Goal: Information Seeking & Learning: Compare options

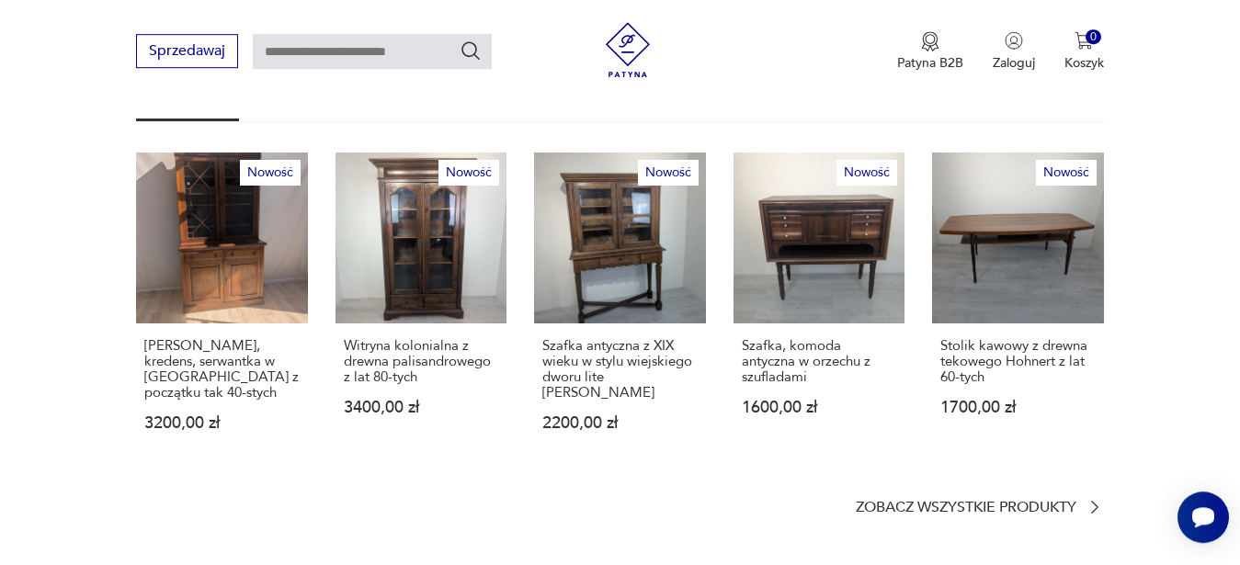
scroll to position [1219, 0]
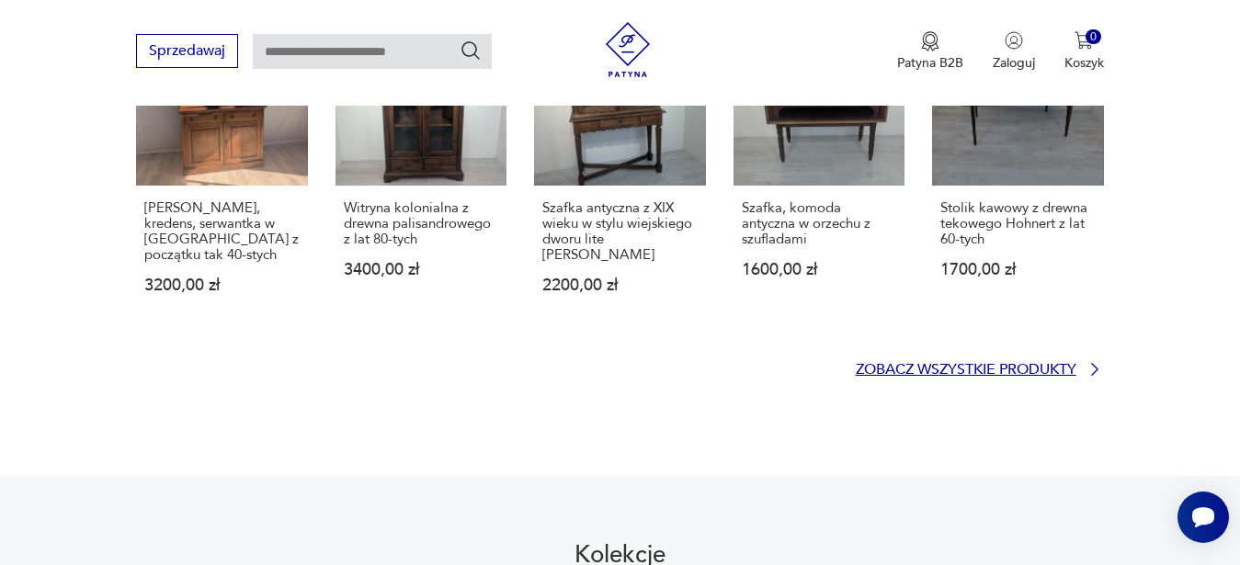
click at [1010, 364] on p "Zobacz wszystkie produkty" at bounding box center [966, 370] width 221 height 12
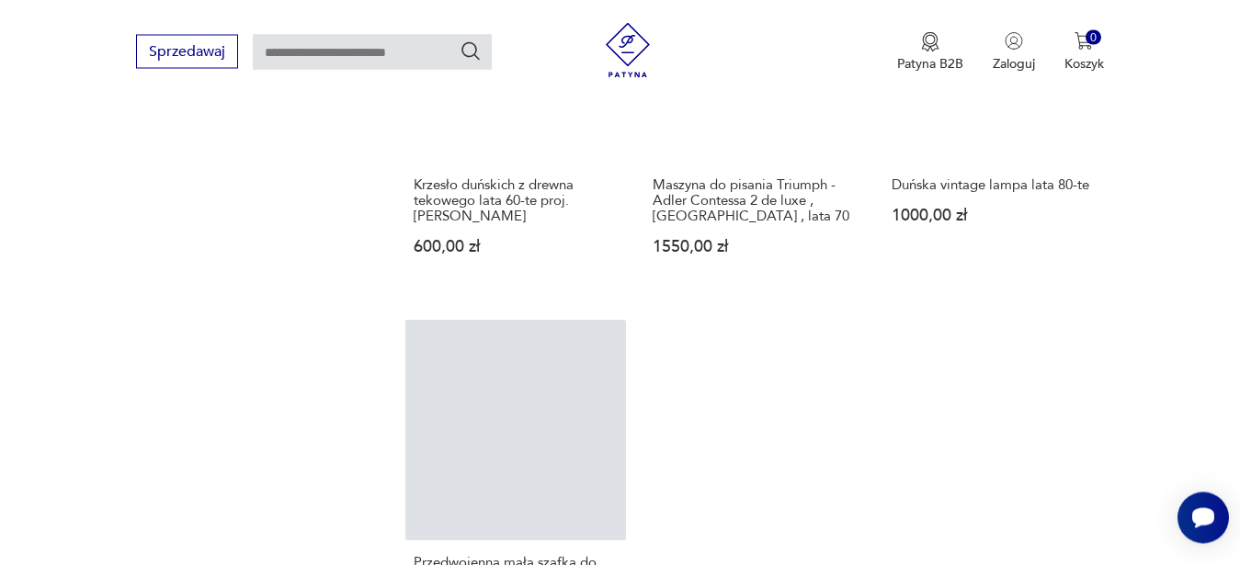
scroll to position [2427, 0]
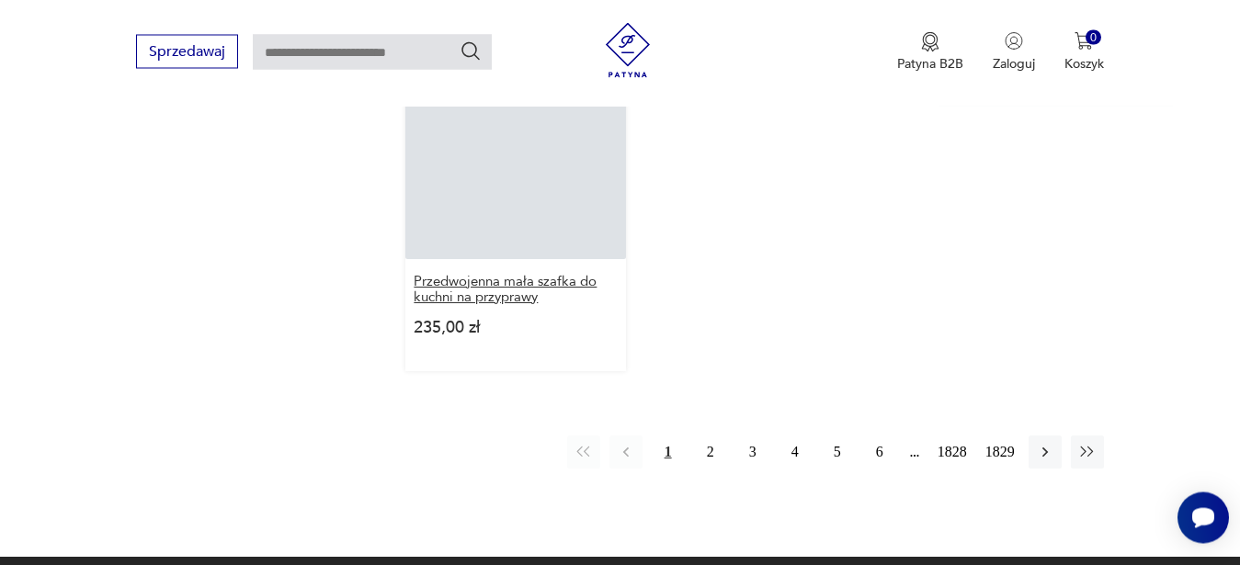
click at [475, 274] on h3 "Przedwojenna mała szafka do kuchni na przyprawy" at bounding box center [516, 289] width 204 height 31
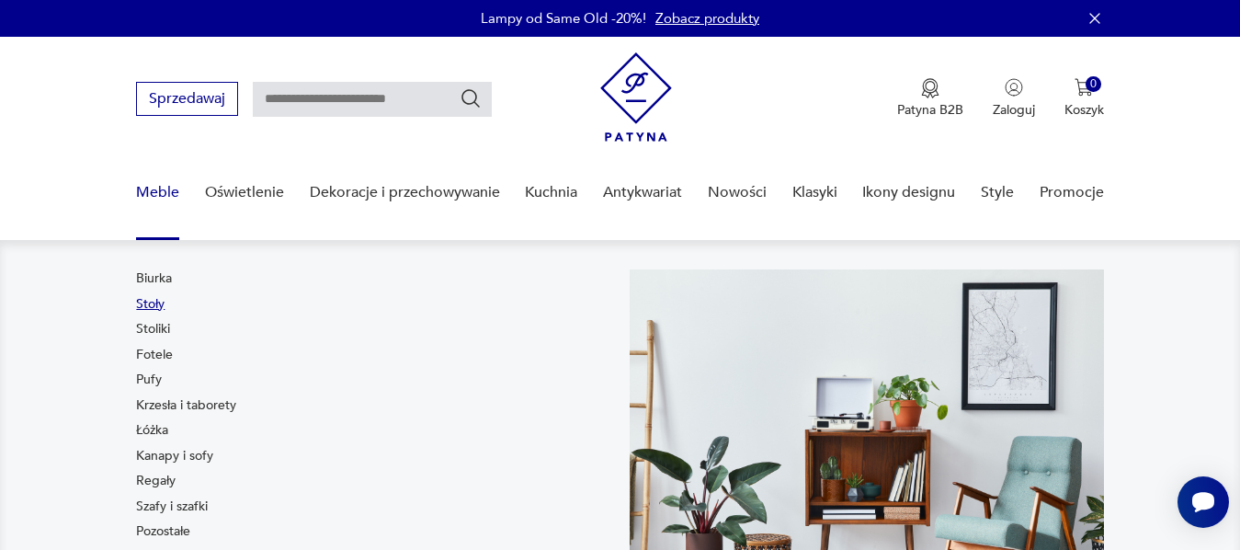
click at [150, 306] on link "Stoły" at bounding box center [150, 304] width 28 height 18
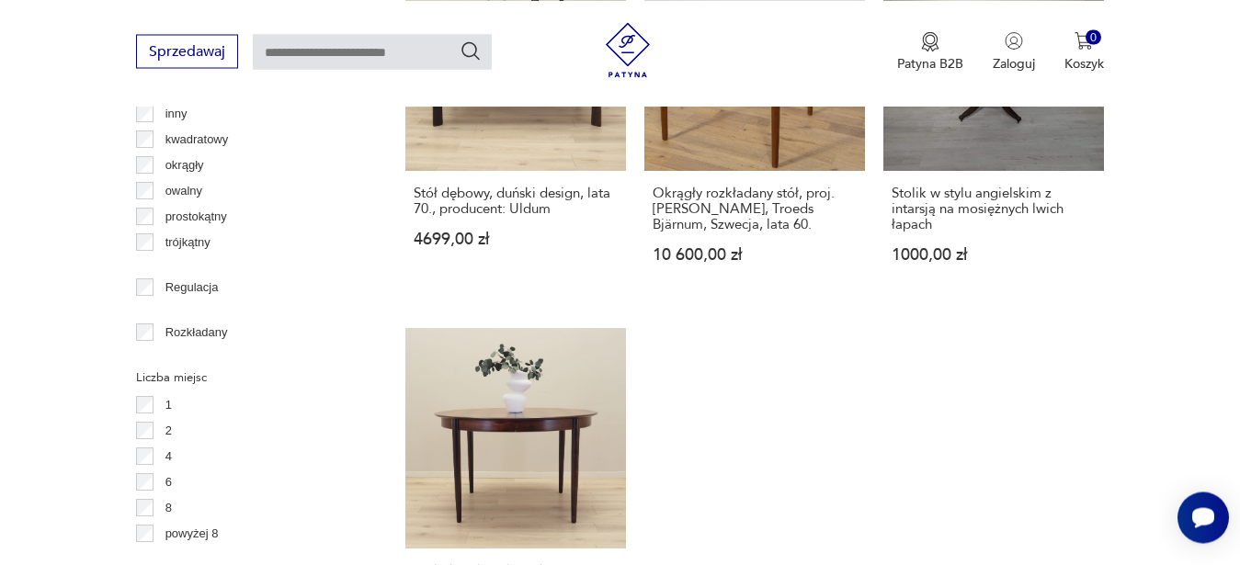
scroll to position [2809, 0]
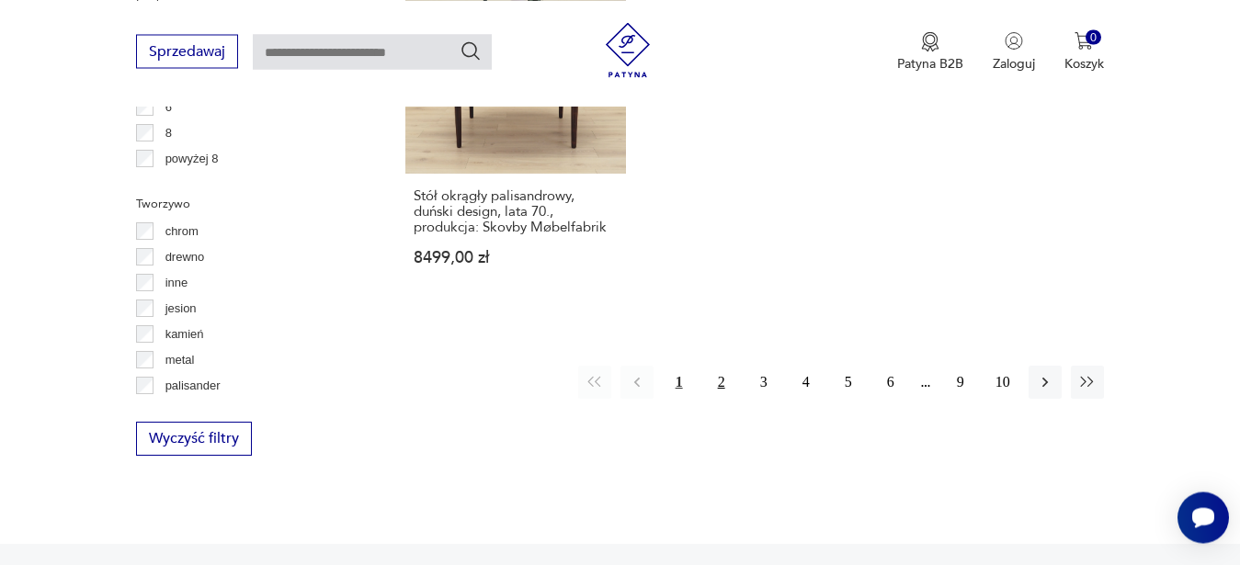
click at [720, 366] on button "2" at bounding box center [721, 382] width 33 height 33
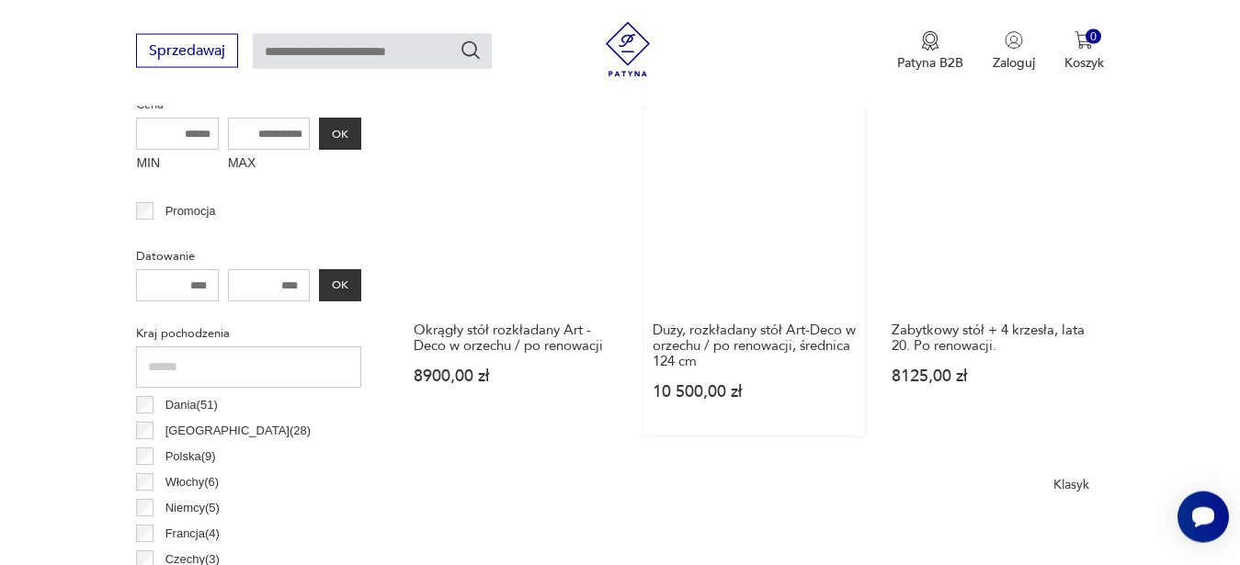
scroll to position [770, 0]
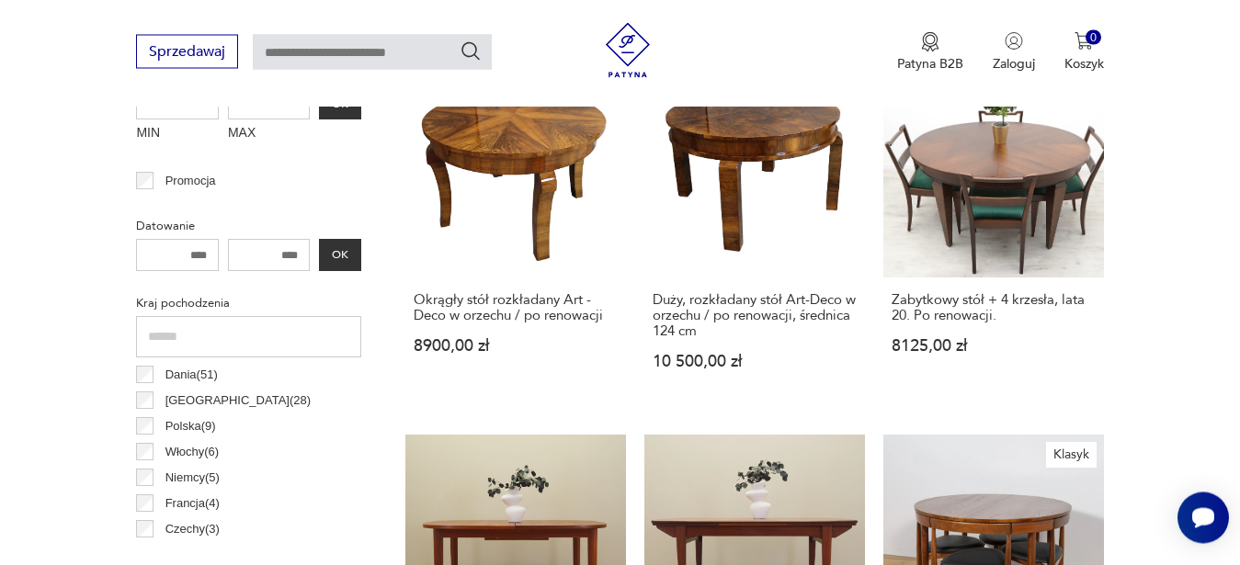
click at [189, 426] on p "Polska ( 9 )" at bounding box center [190, 426] width 51 height 20
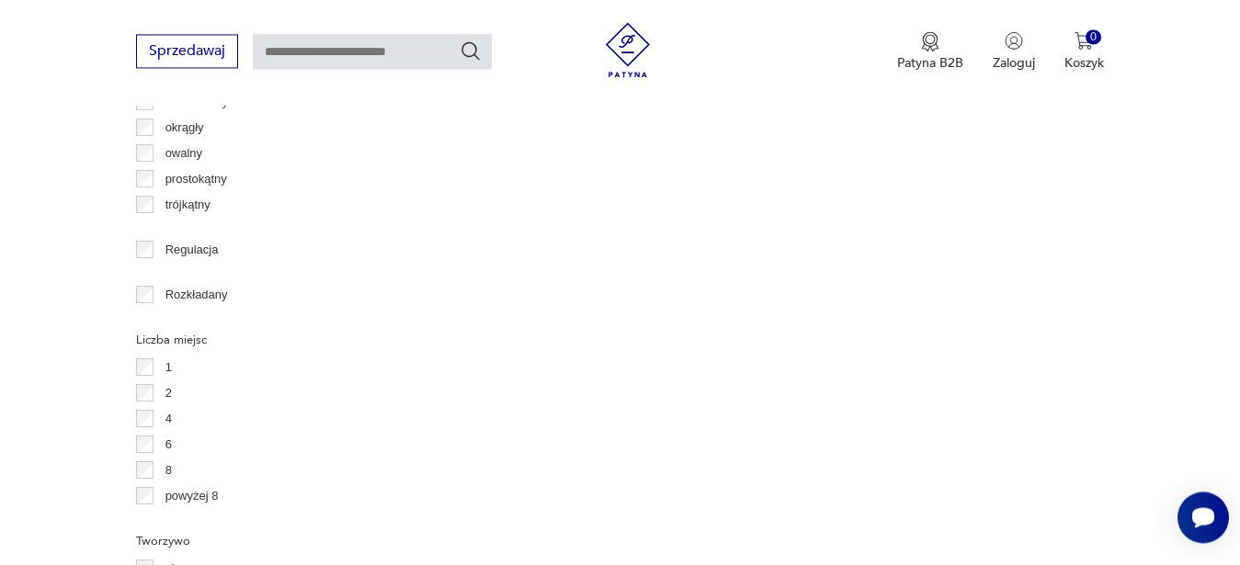
scroll to position [2457, 0]
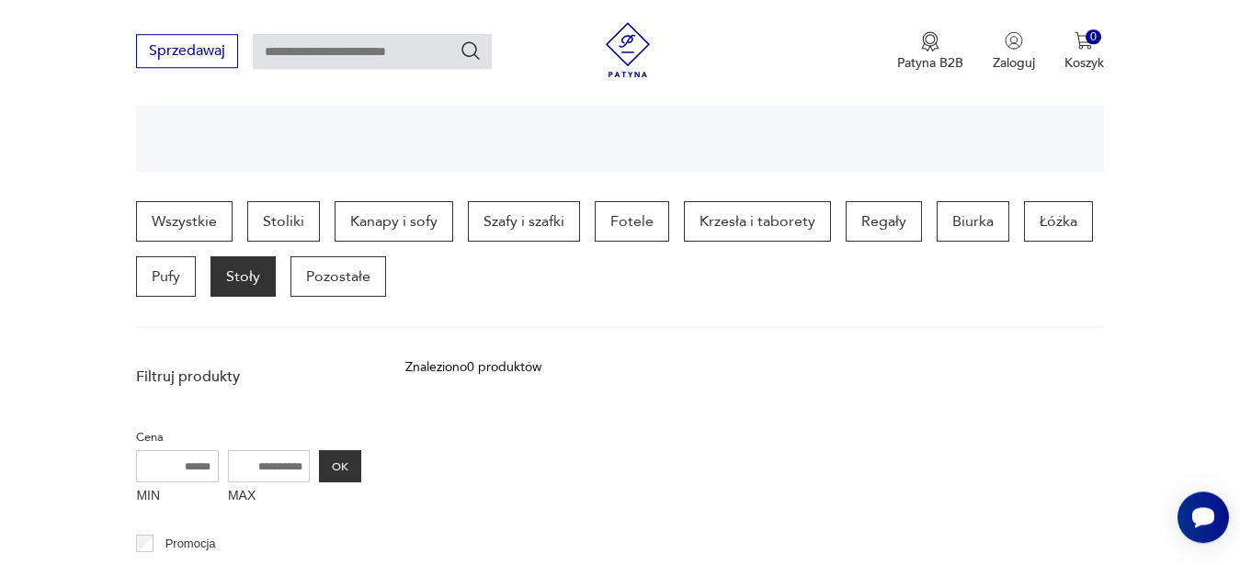
scroll to position [394, 0]
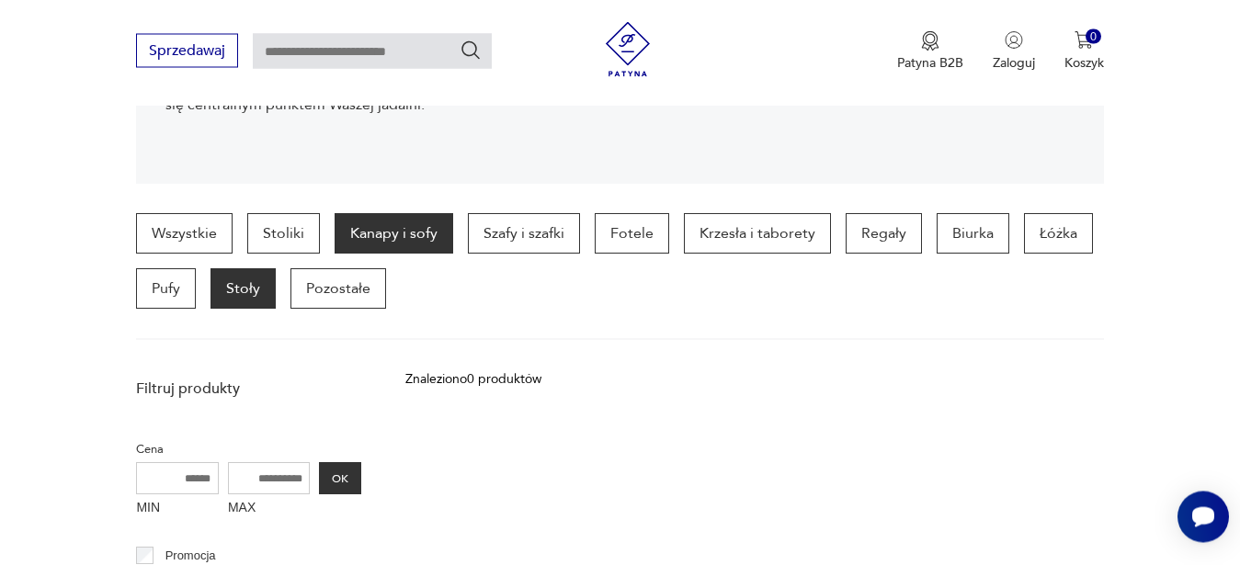
click at [424, 239] on p "Kanapy i sofy" at bounding box center [394, 234] width 119 height 40
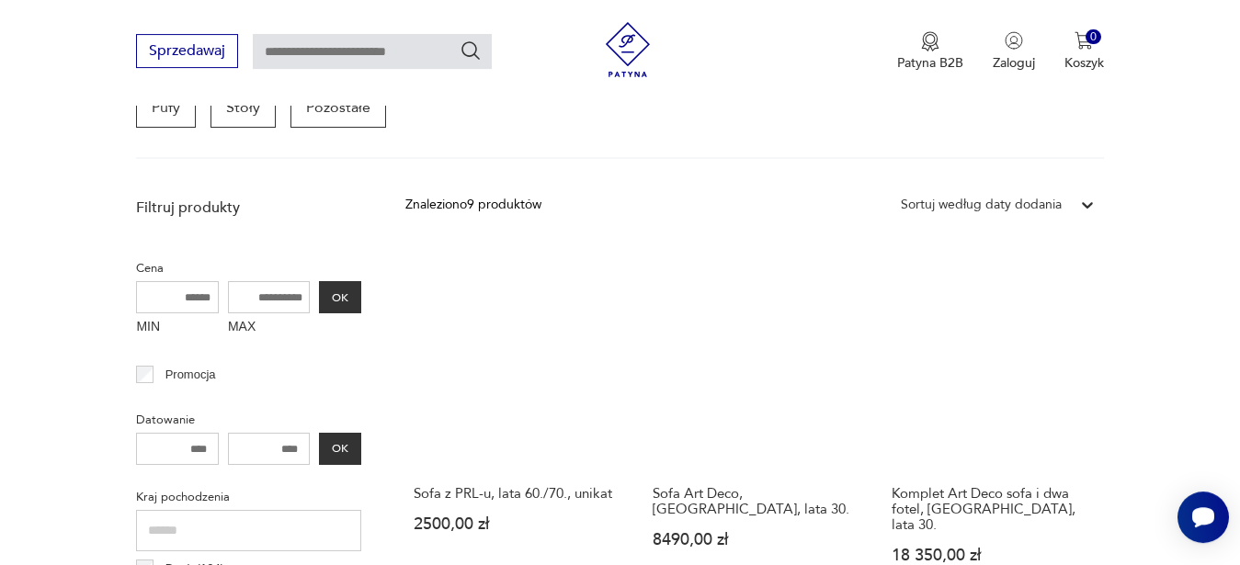
scroll to position [677, 0]
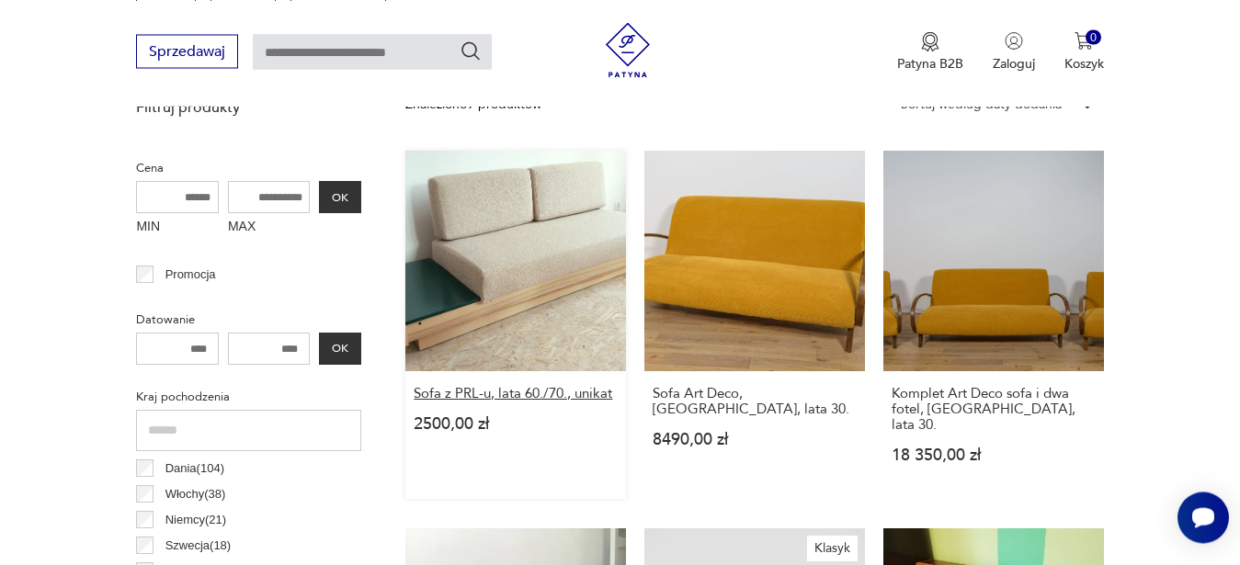
click at [529, 397] on h3 "Sofa z PRL-u, lata 60./70., unikat" at bounding box center [516, 394] width 204 height 16
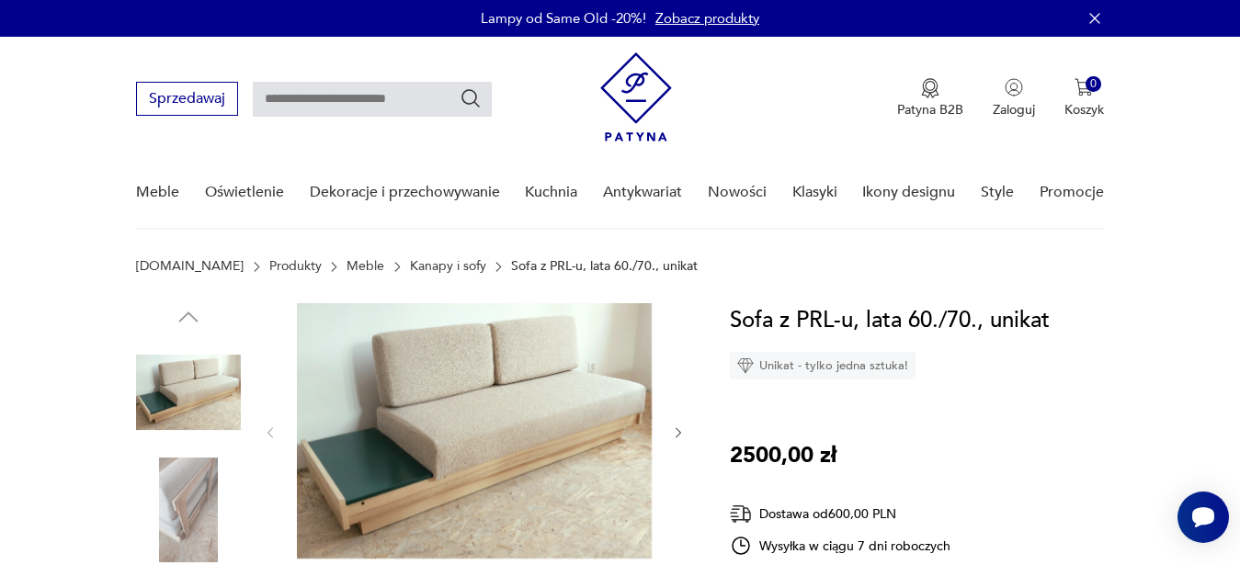
click at [676, 431] on icon "button" at bounding box center [679, 434] width 16 height 16
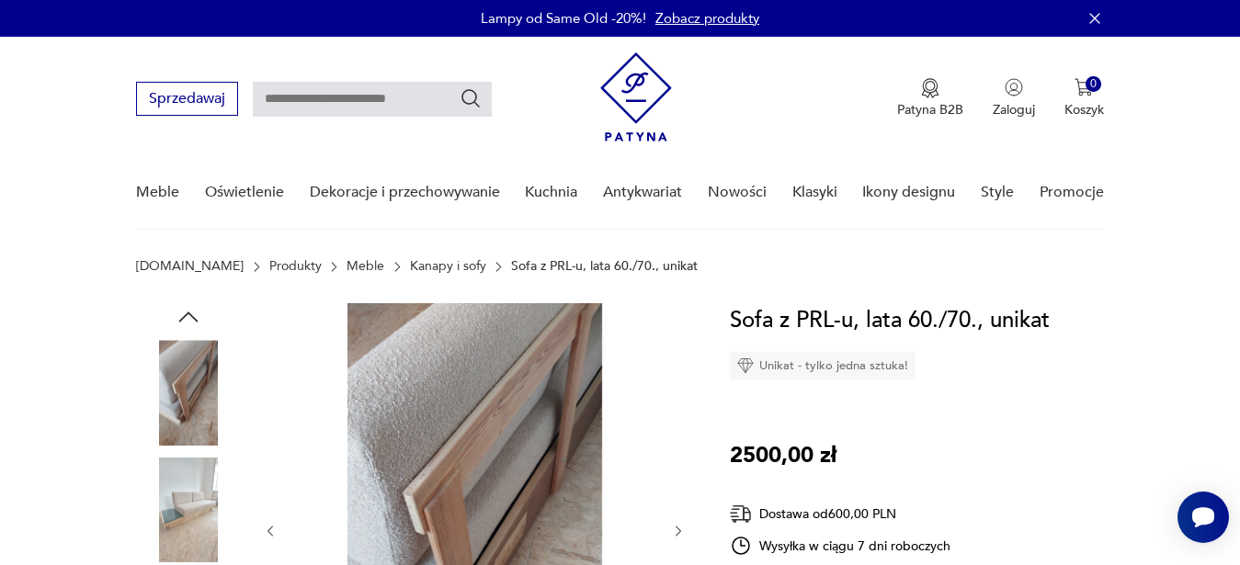
click at [676, 431] on div at bounding box center [474, 531] width 423 height 456
click at [677, 529] on icon "button" at bounding box center [679, 532] width 16 height 16
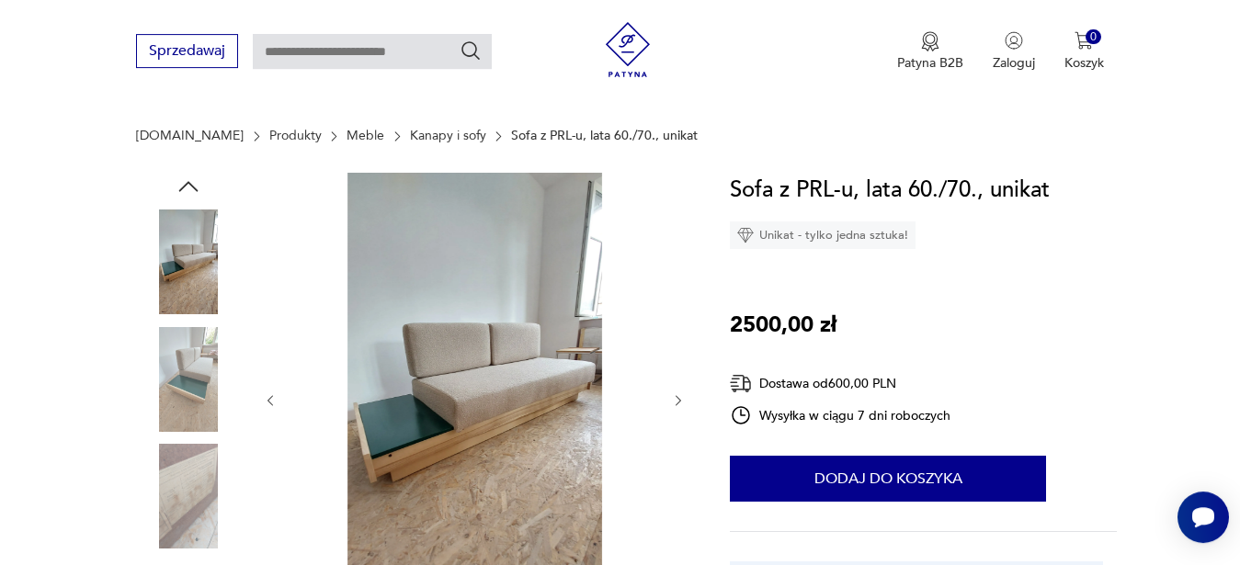
scroll to position [188, 0]
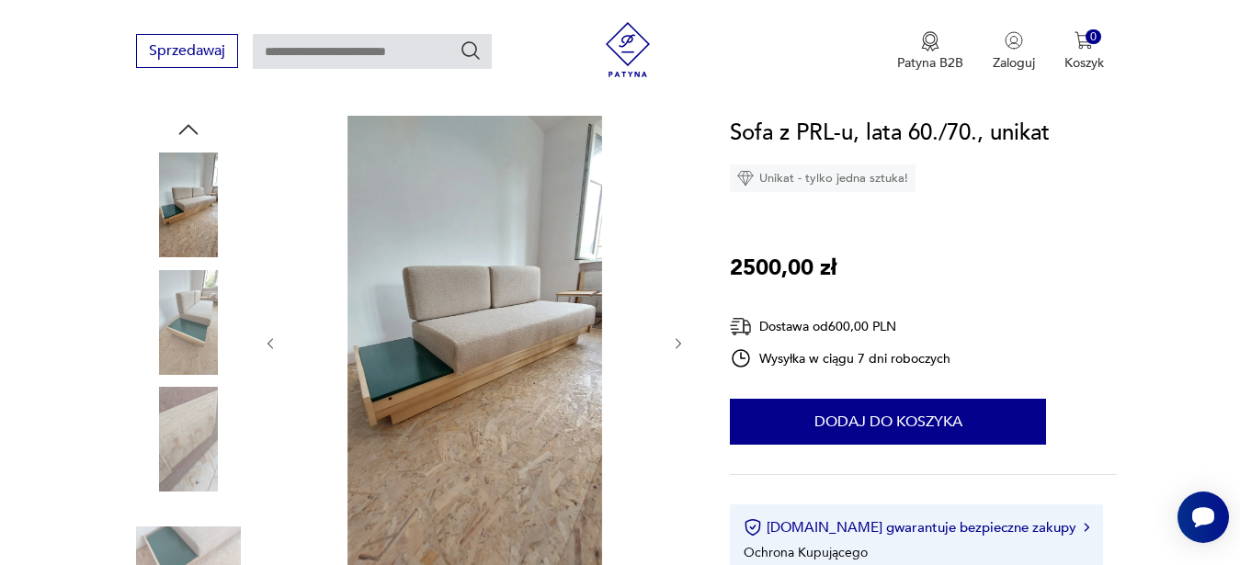
click at [681, 343] on icon "button" at bounding box center [679, 343] width 6 height 11
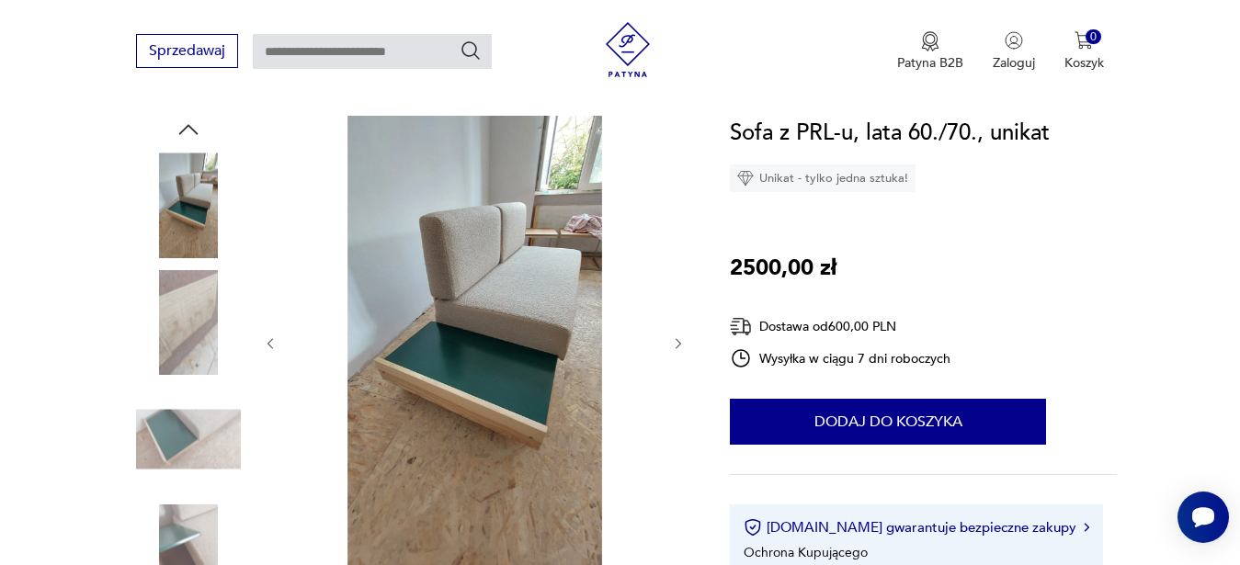
click at [677, 341] on icon "button" at bounding box center [679, 344] width 16 height 16
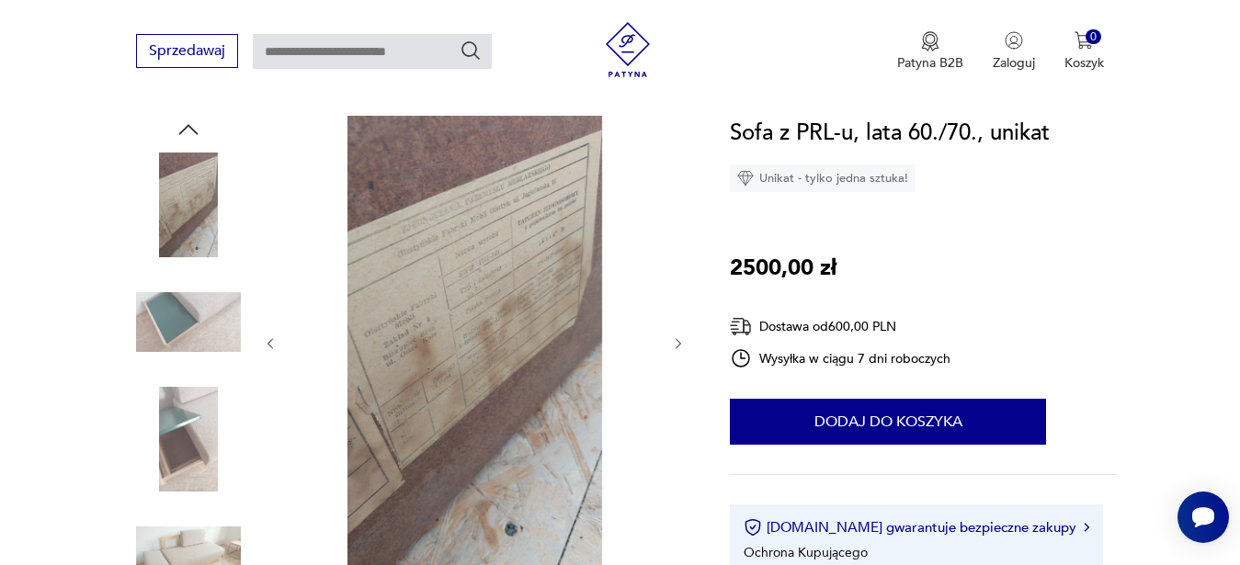
click at [678, 345] on icon "button" at bounding box center [679, 344] width 16 height 16
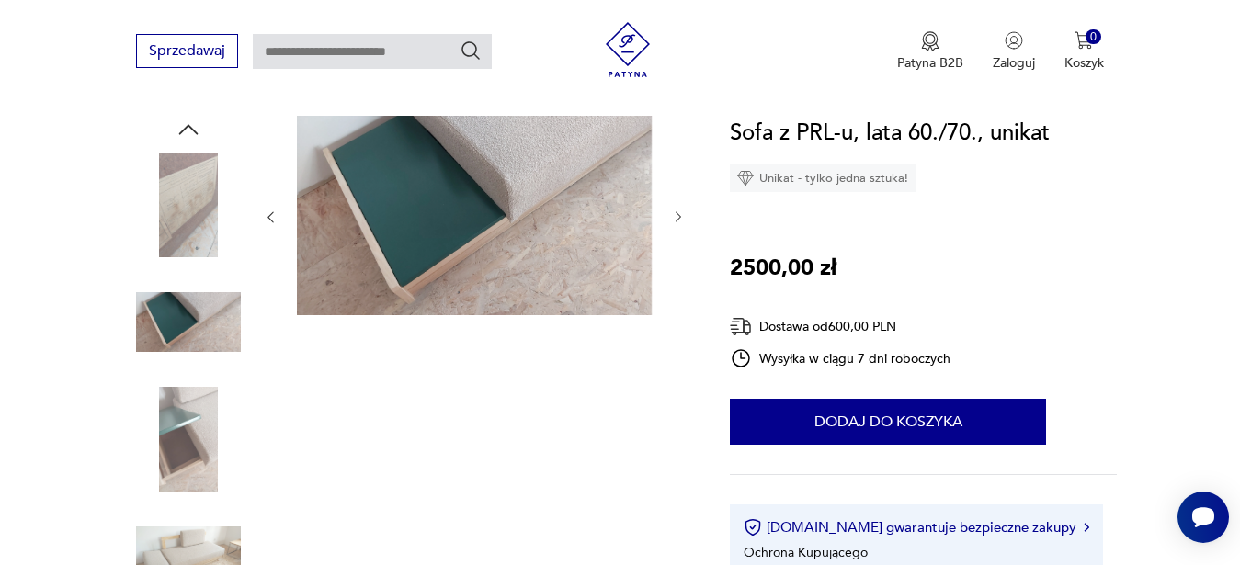
click at [679, 219] on icon "button" at bounding box center [679, 217] width 6 height 11
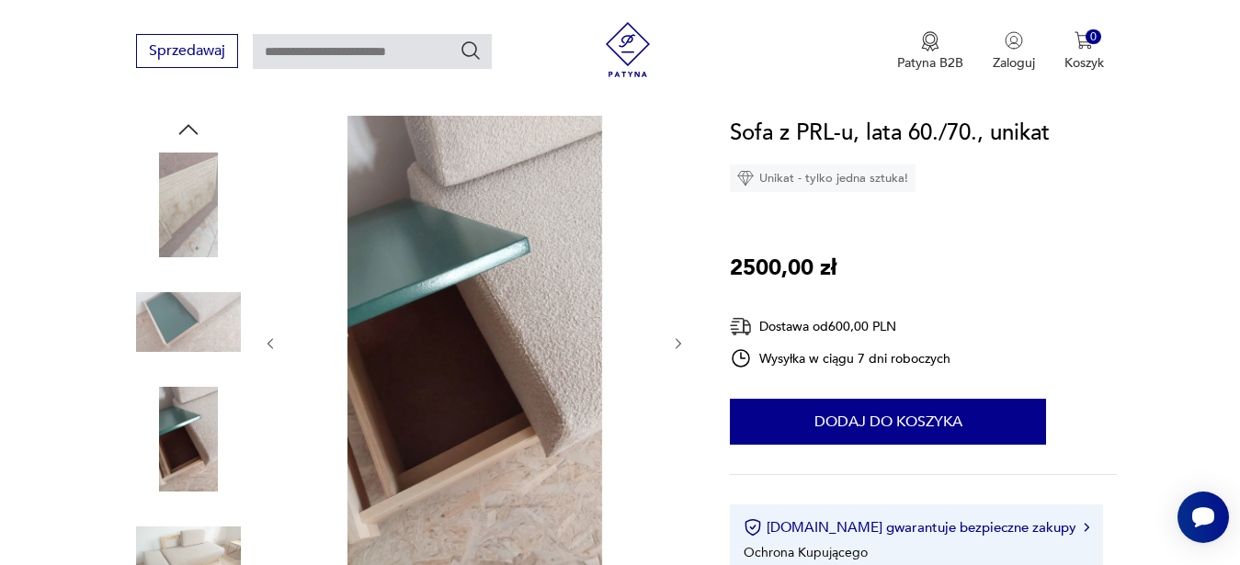
click at [677, 342] on icon "button" at bounding box center [679, 344] width 16 height 16
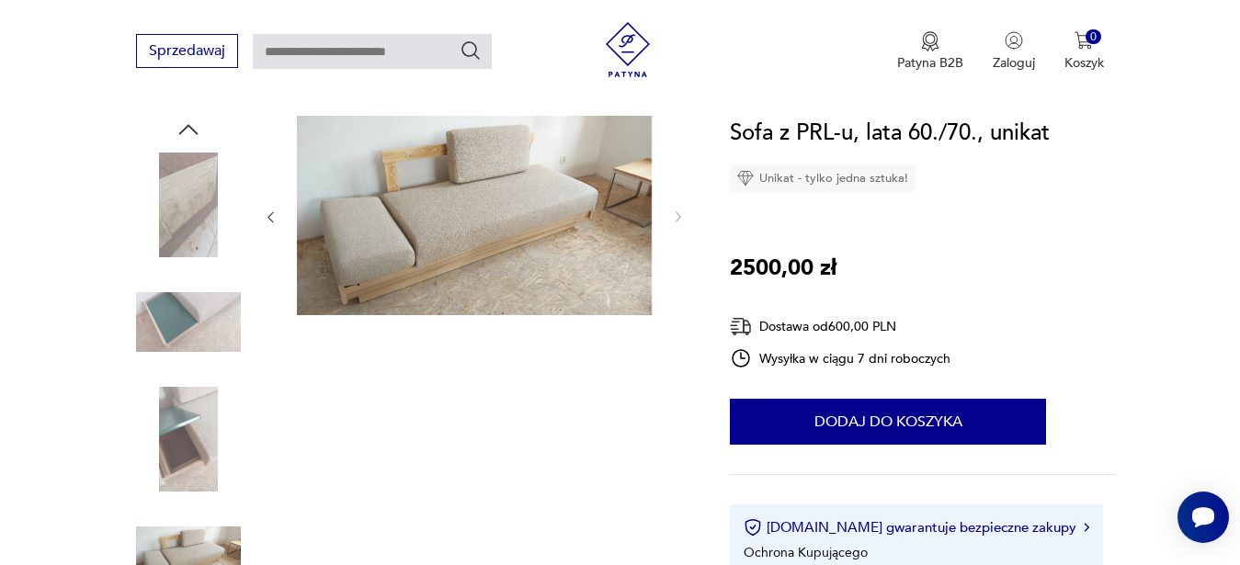
scroll to position [750, 0]
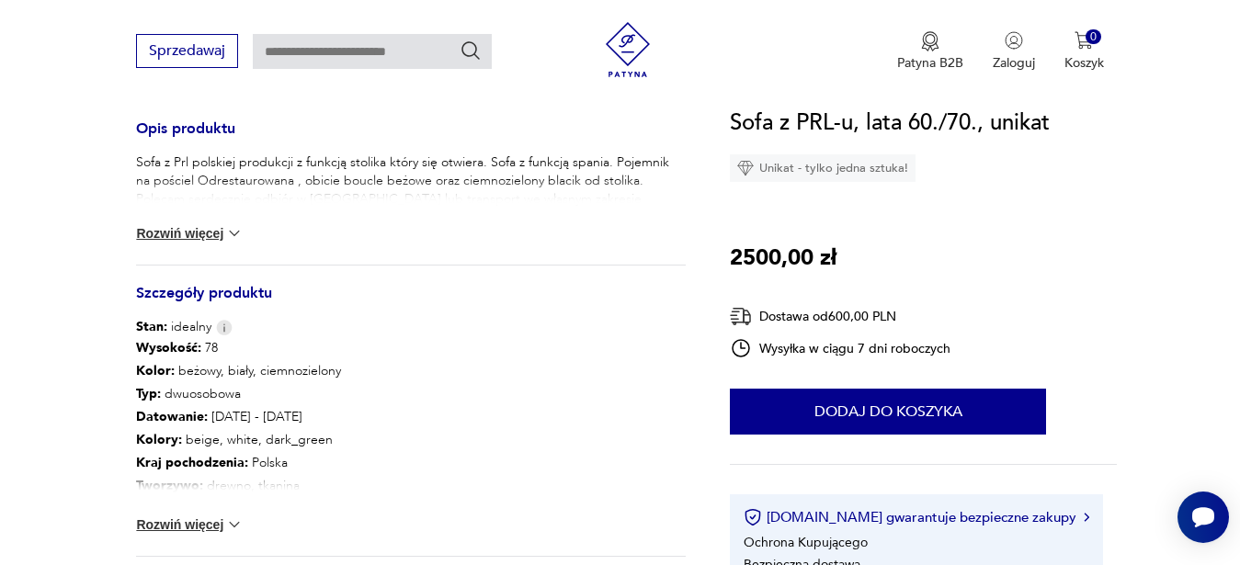
click at [191, 228] on button "Rozwiń więcej" at bounding box center [189, 233] width 107 height 18
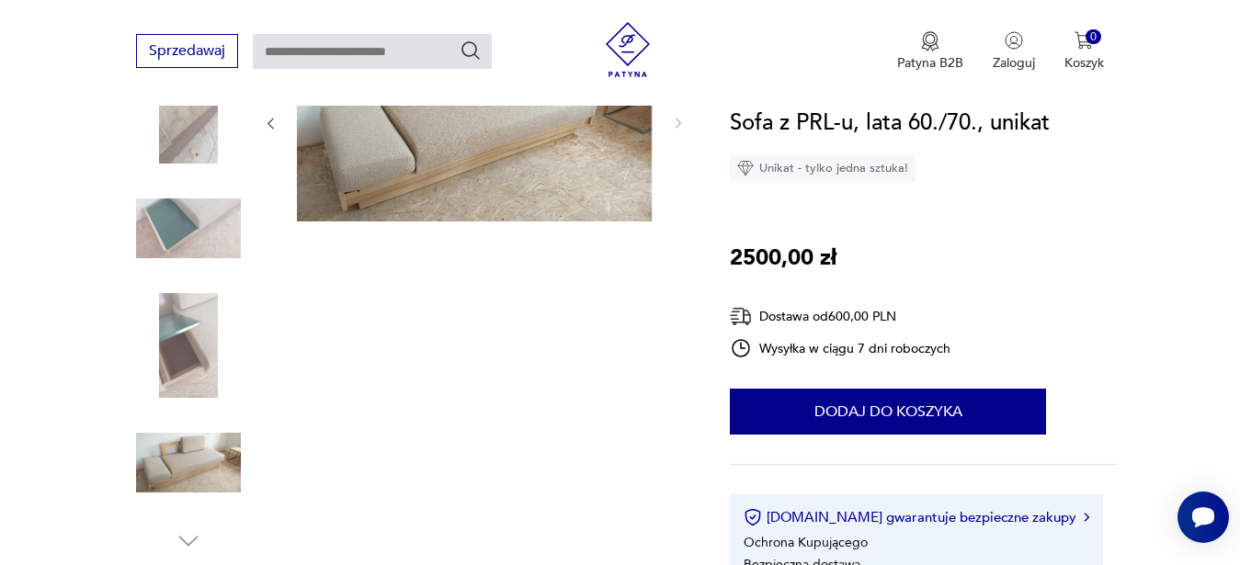
scroll to position [0, 0]
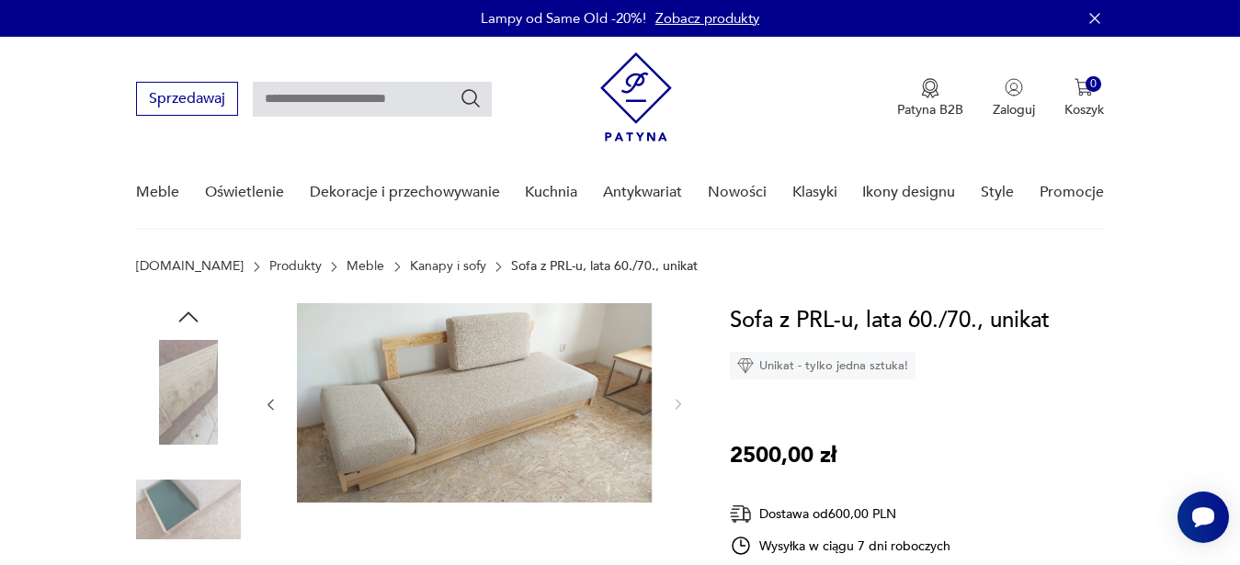
click at [269, 404] on icon "button" at bounding box center [271, 405] width 16 height 16
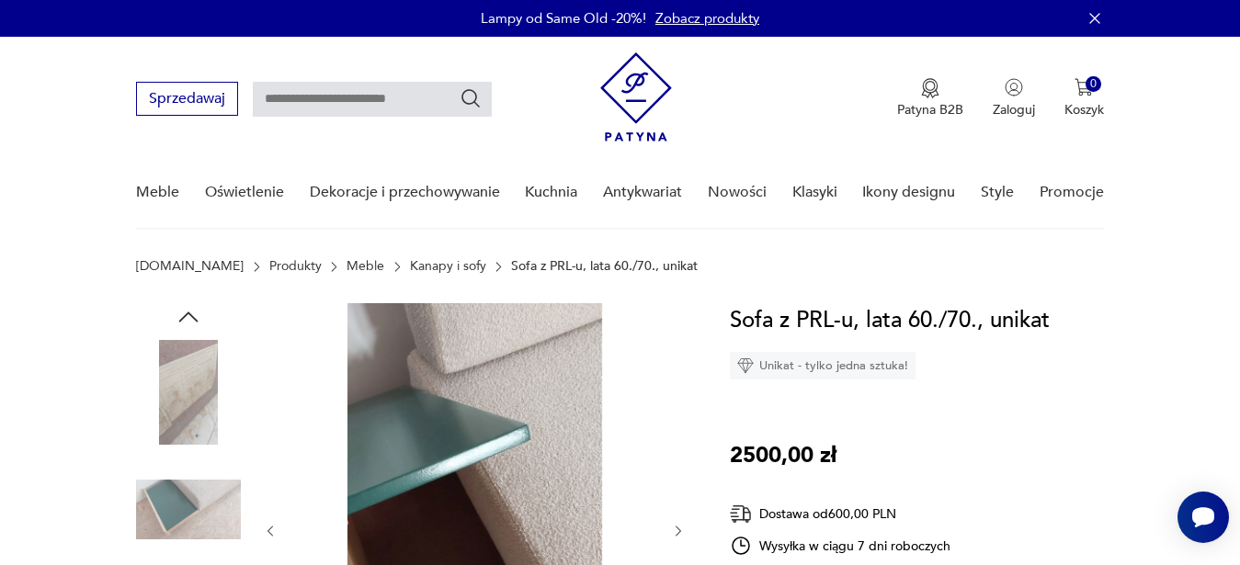
click at [269, 404] on div at bounding box center [474, 531] width 423 height 456
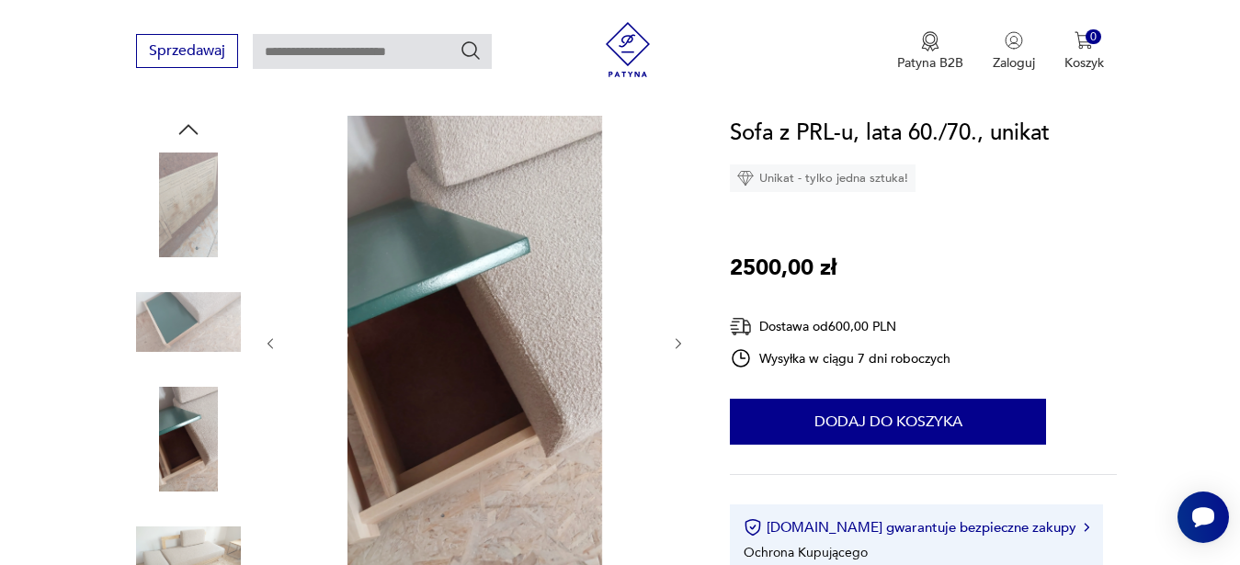
click at [275, 341] on icon "button" at bounding box center [271, 344] width 16 height 16
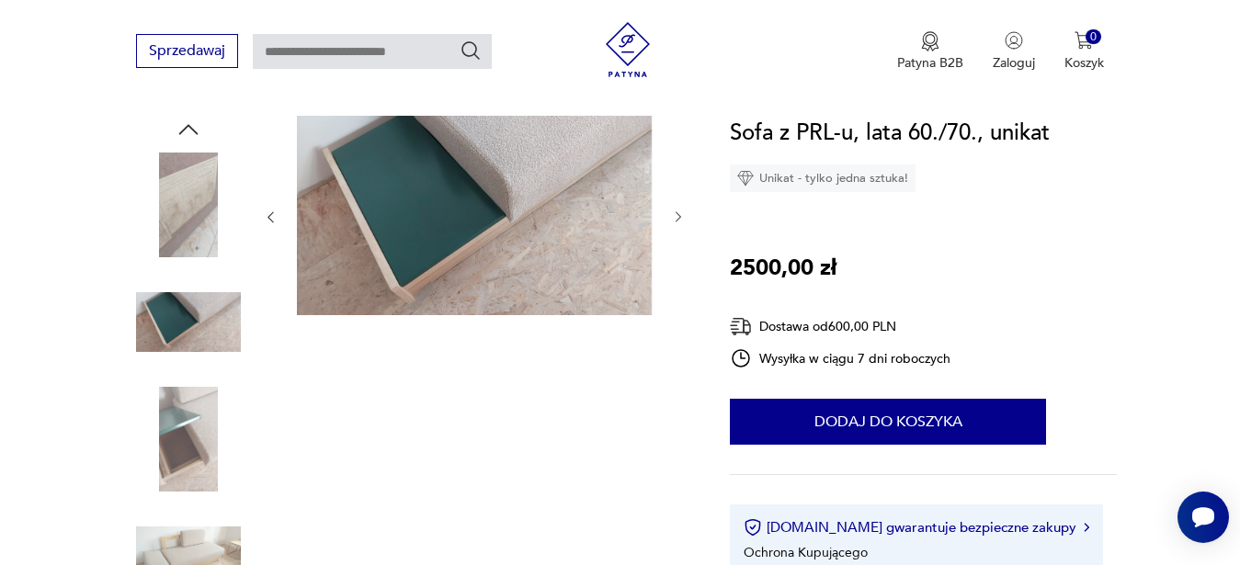
click at [268, 214] on icon "button" at bounding box center [271, 218] width 16 height 16
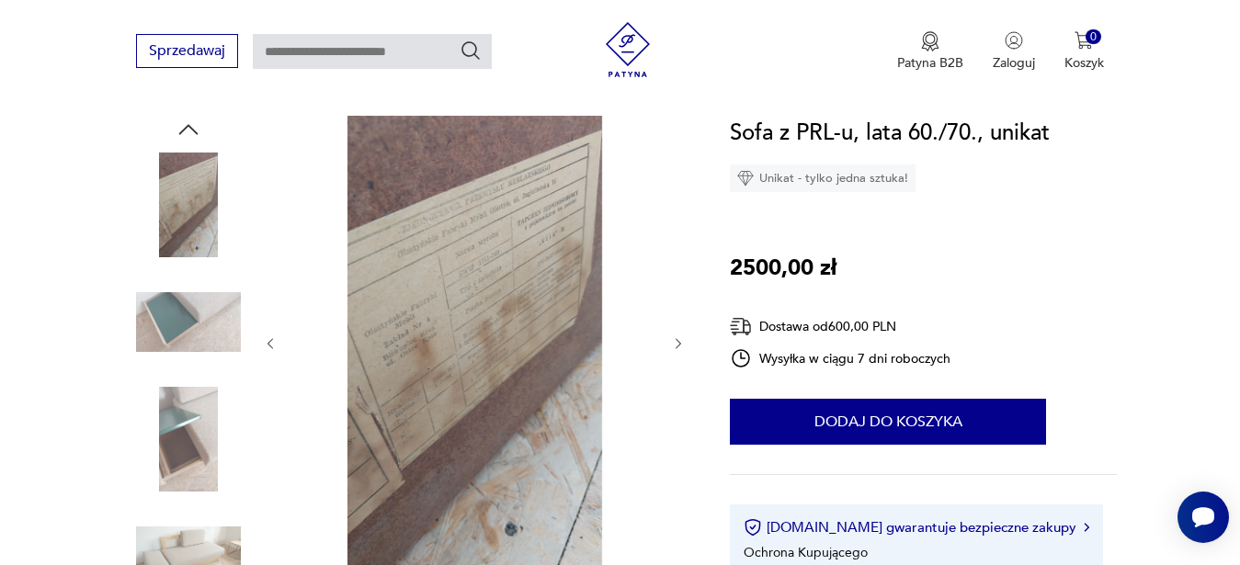
click at [268, 347] on icon "button" at bounding box center [271, 344] width 16 height 16
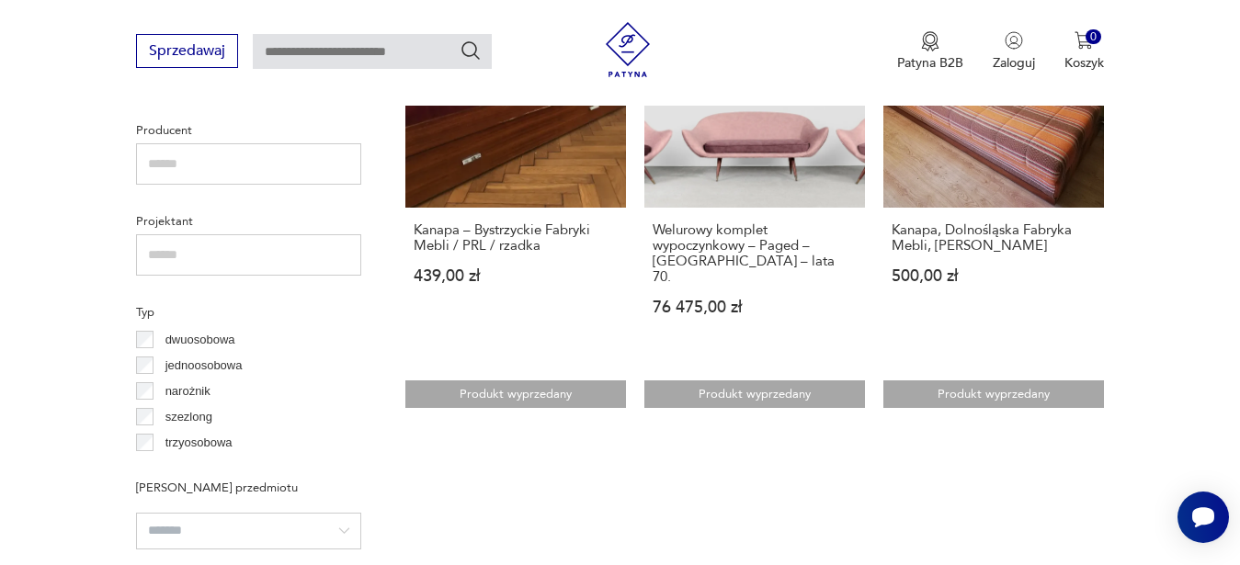
scroll to position [1687, 0]
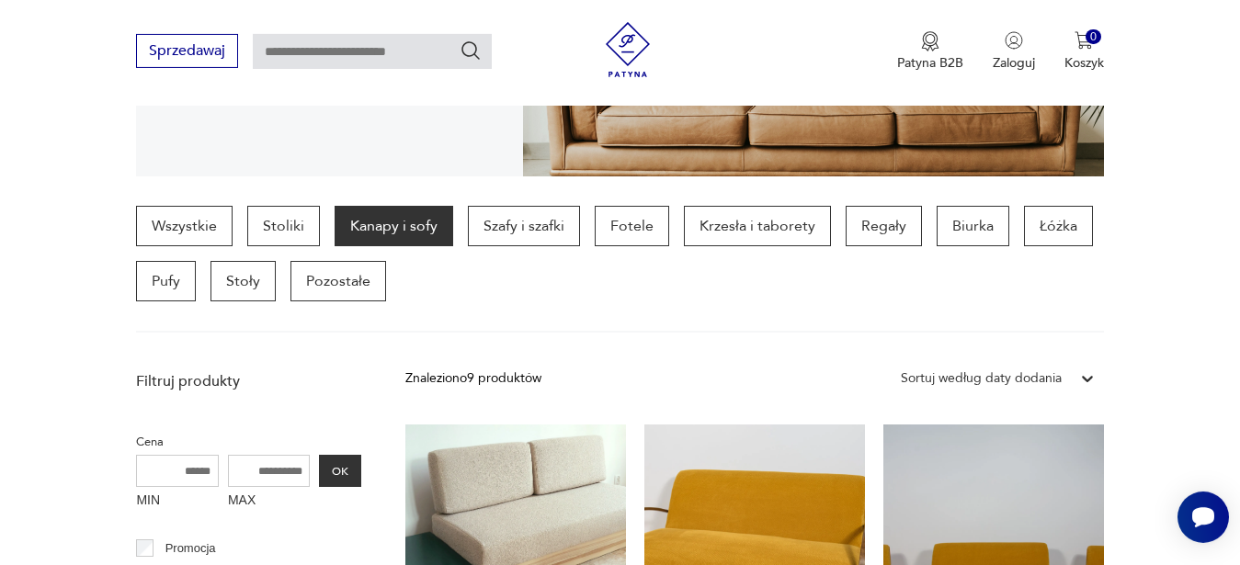
scroll to position [394, 0]
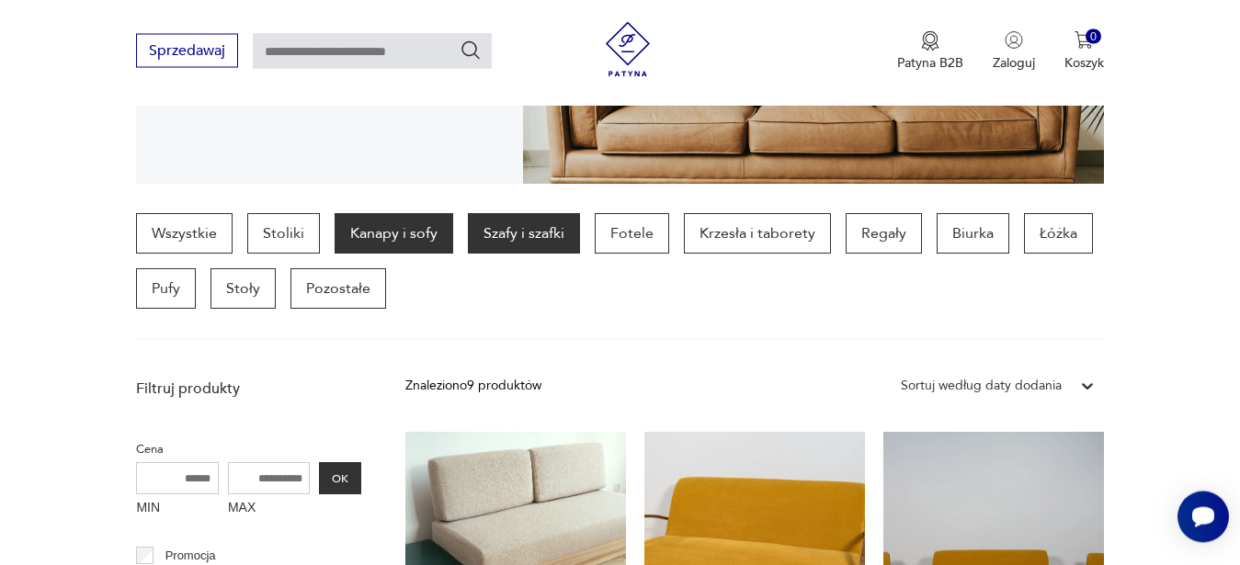
click at [564, 240] on p "Szafy i szafki" at bounding box center [524, 234] width 112 height 40
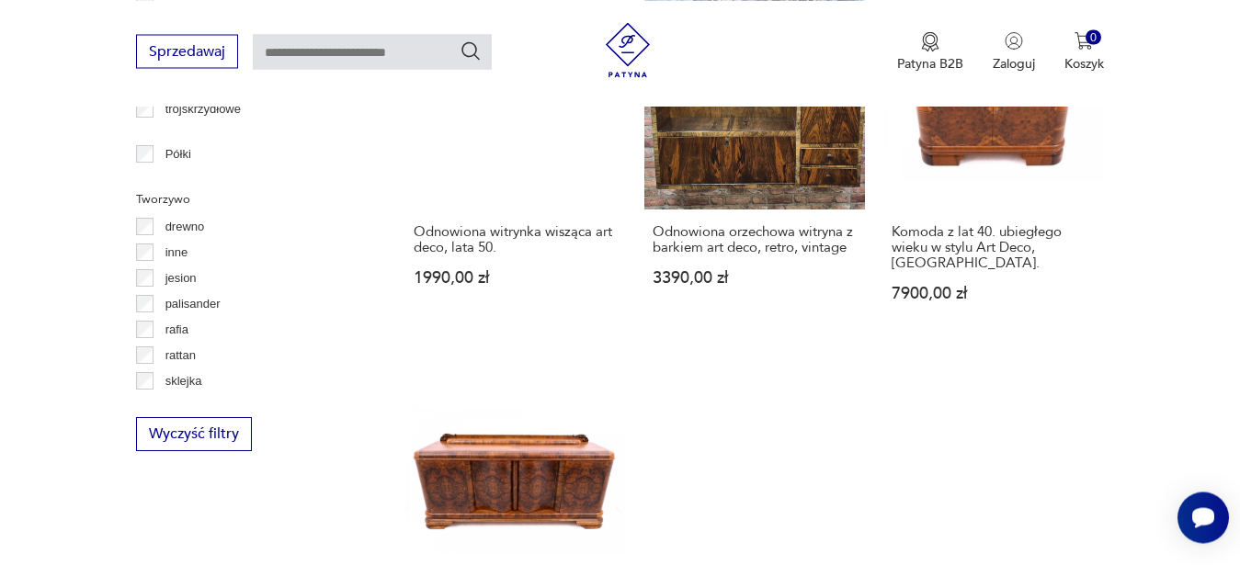
scroll to position [2739, 0]
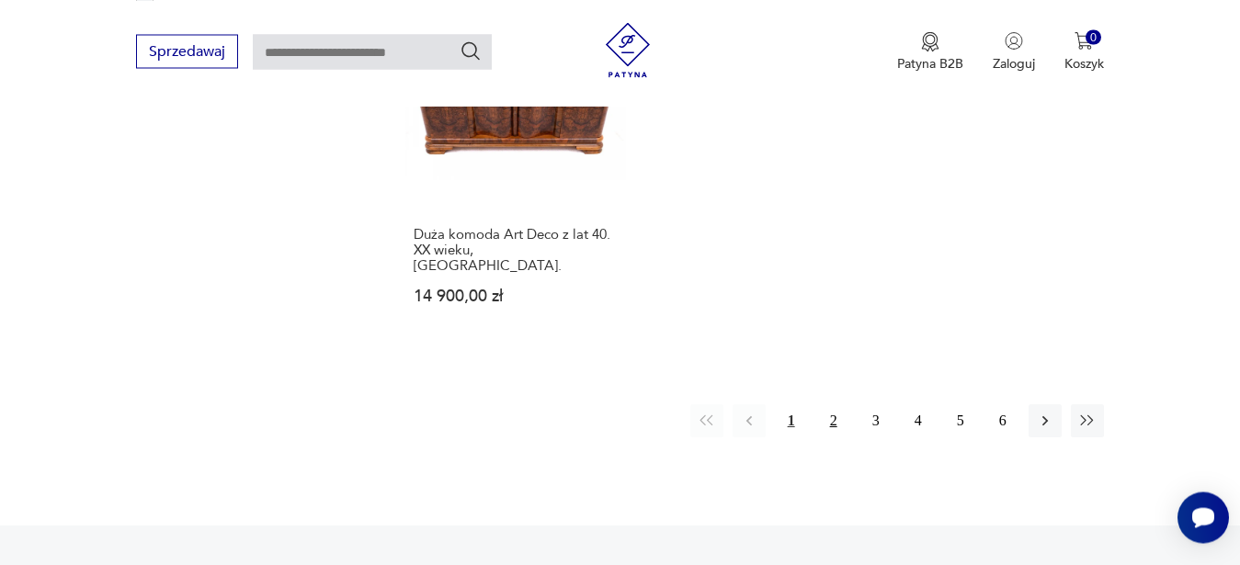
click at [835, 404] on button "2" at bounding box center [833, 420] width 33 height 33
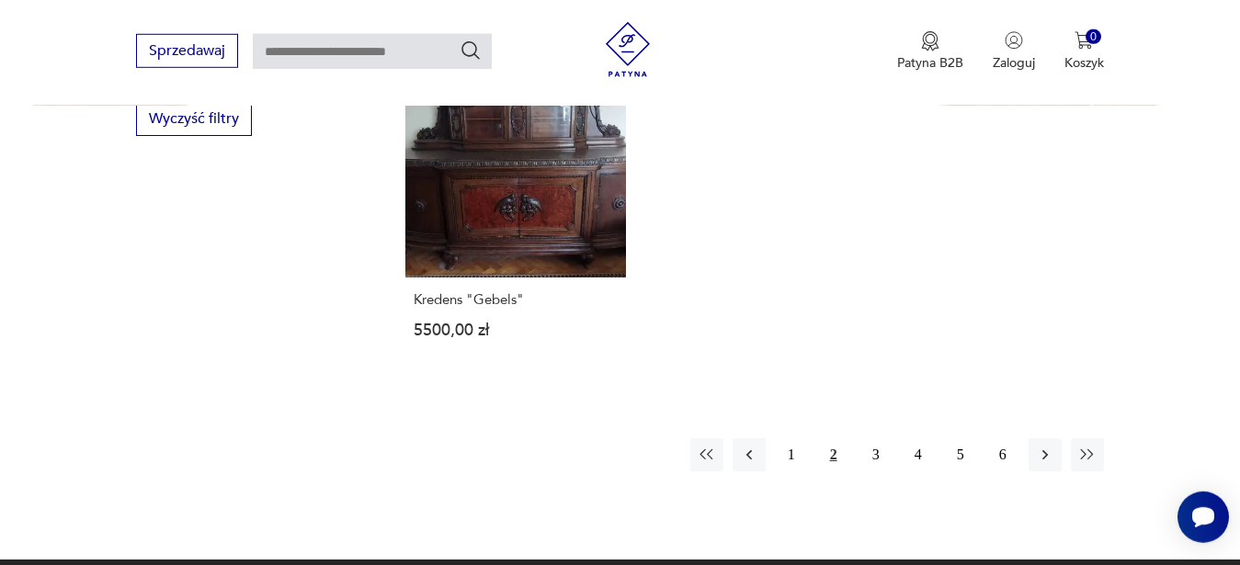
scroll to position [2739, 0]
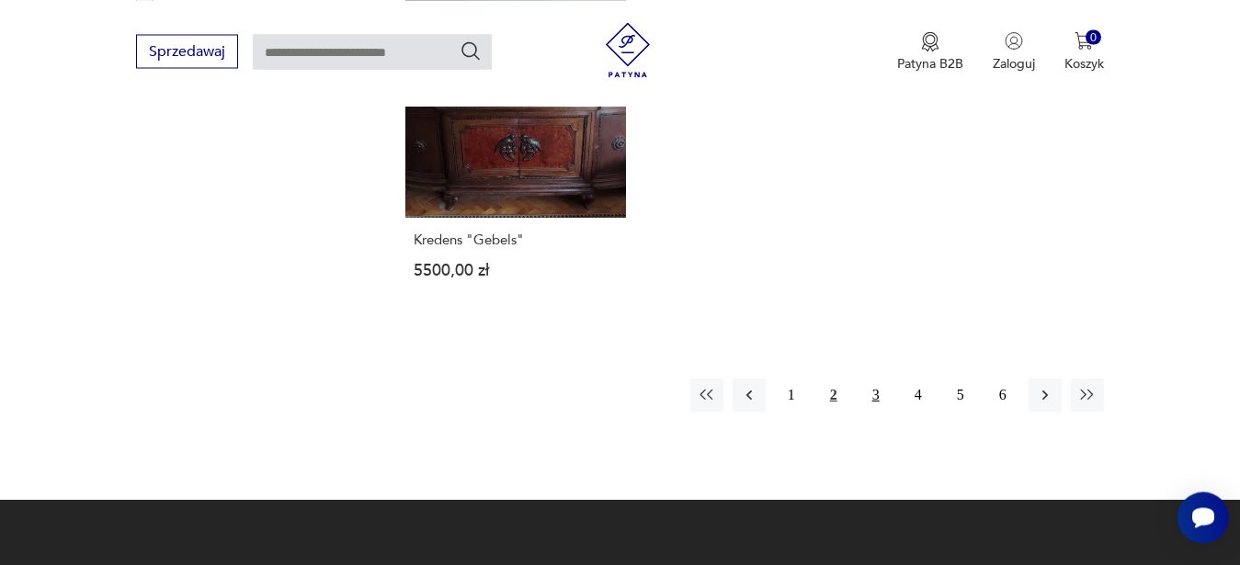
click at [874, 379] on button "3" at bounding box center [876, 395] width 33 height 33
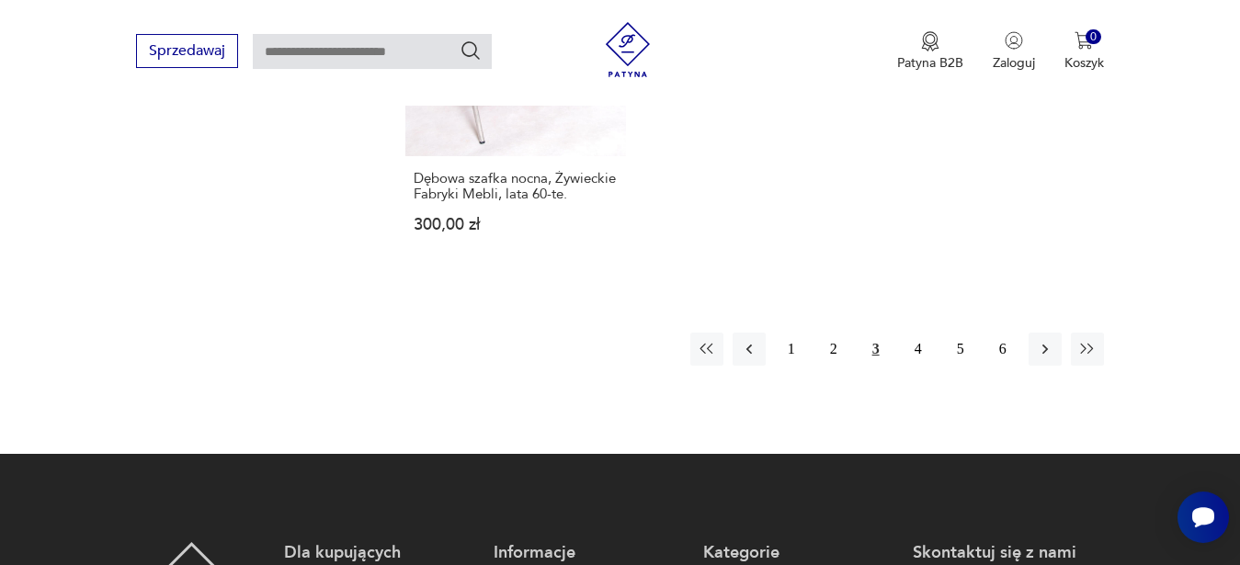
scroll to position [2739, 0]
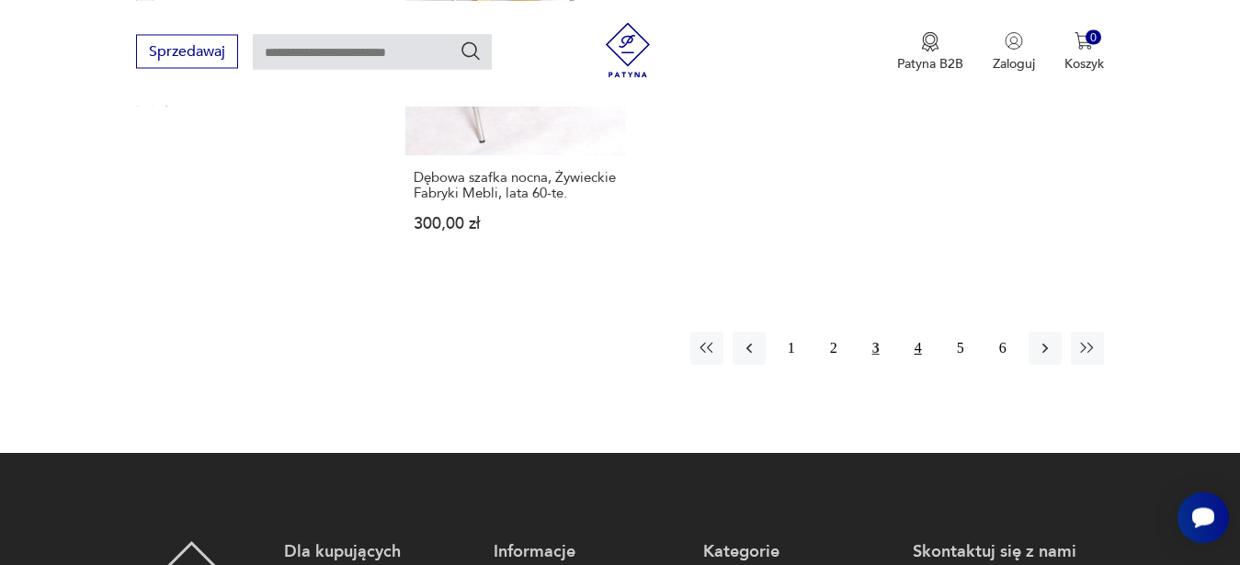
click at [914, 345] on button "4" at bounding box center [918, 348] width 33 height 33
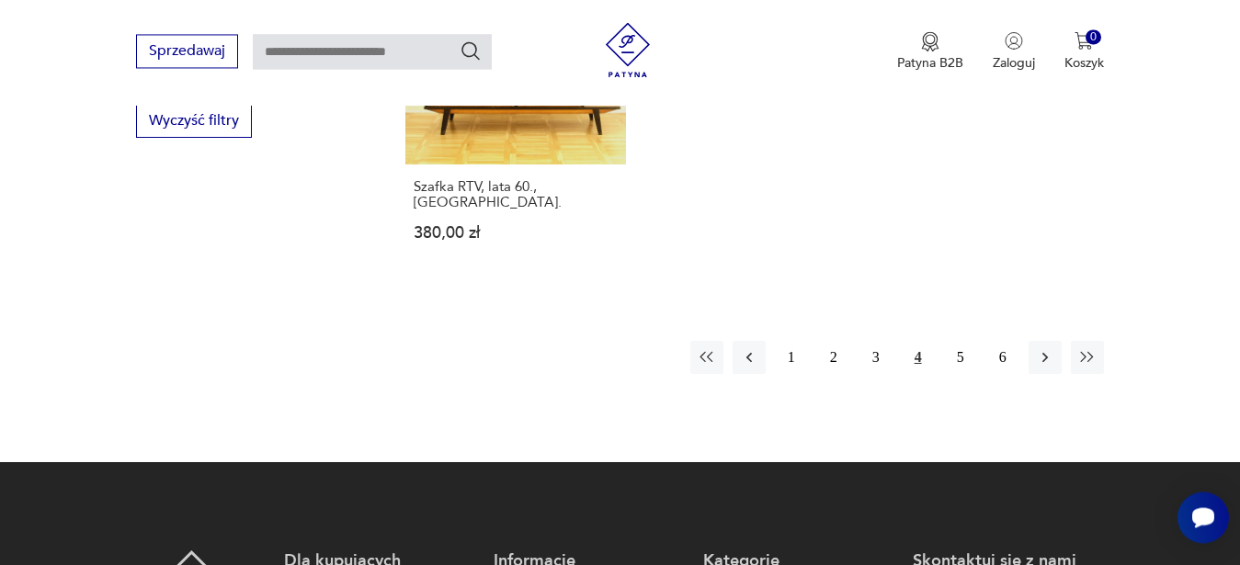
scroll to position [2739, 0]
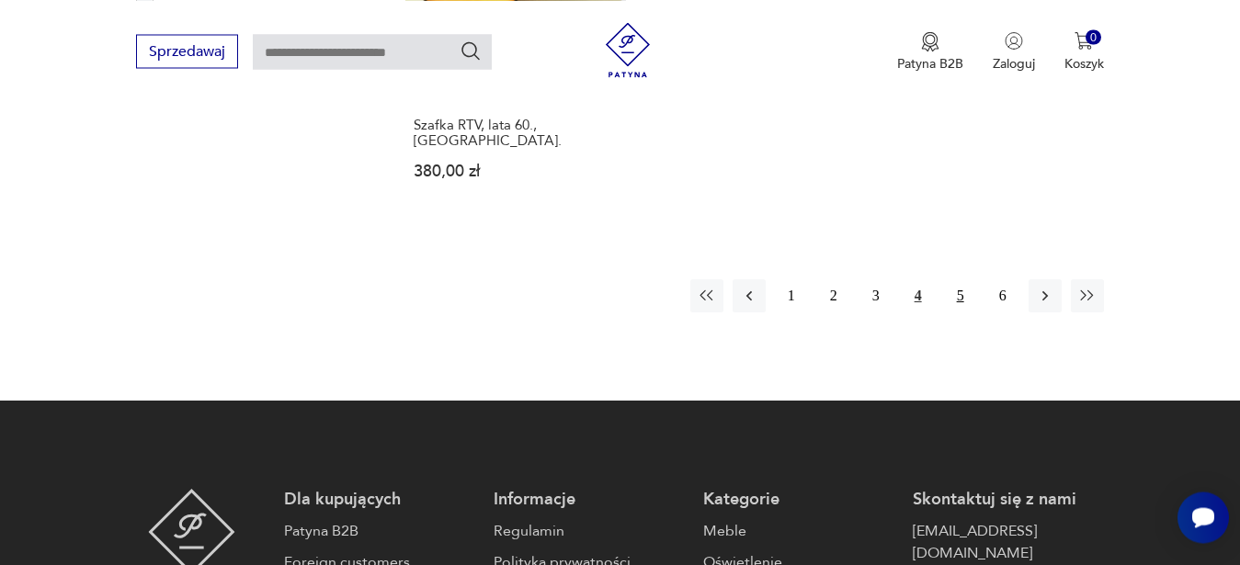
click at [957, 279] on button "5" at bounding box center [960, 295] width 33 height 33
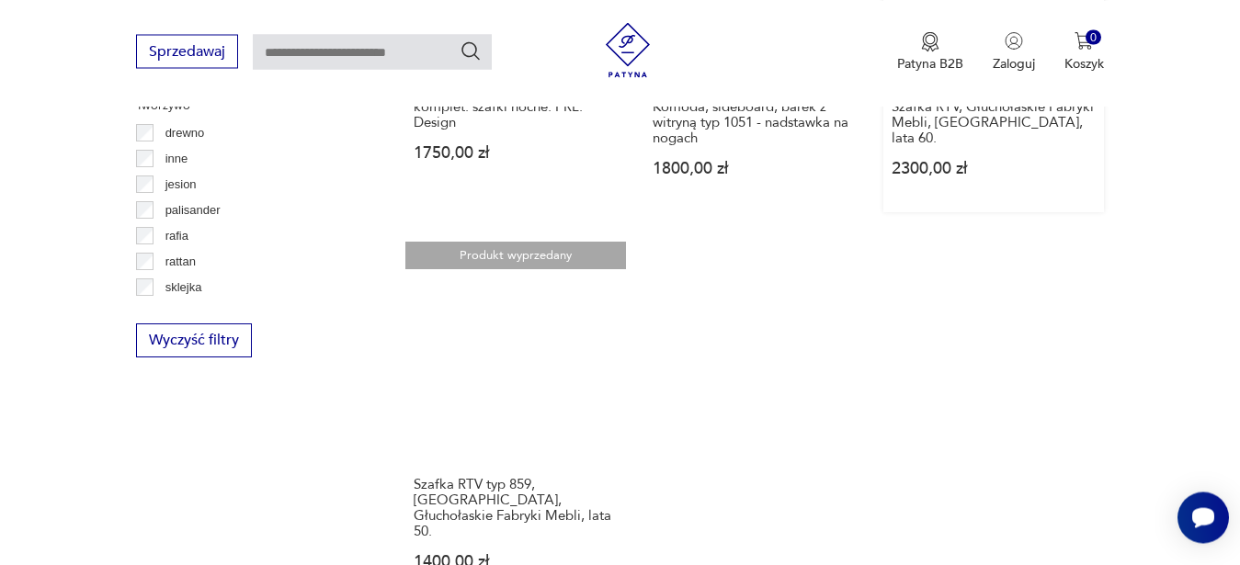
scroll to position [2739, 0]
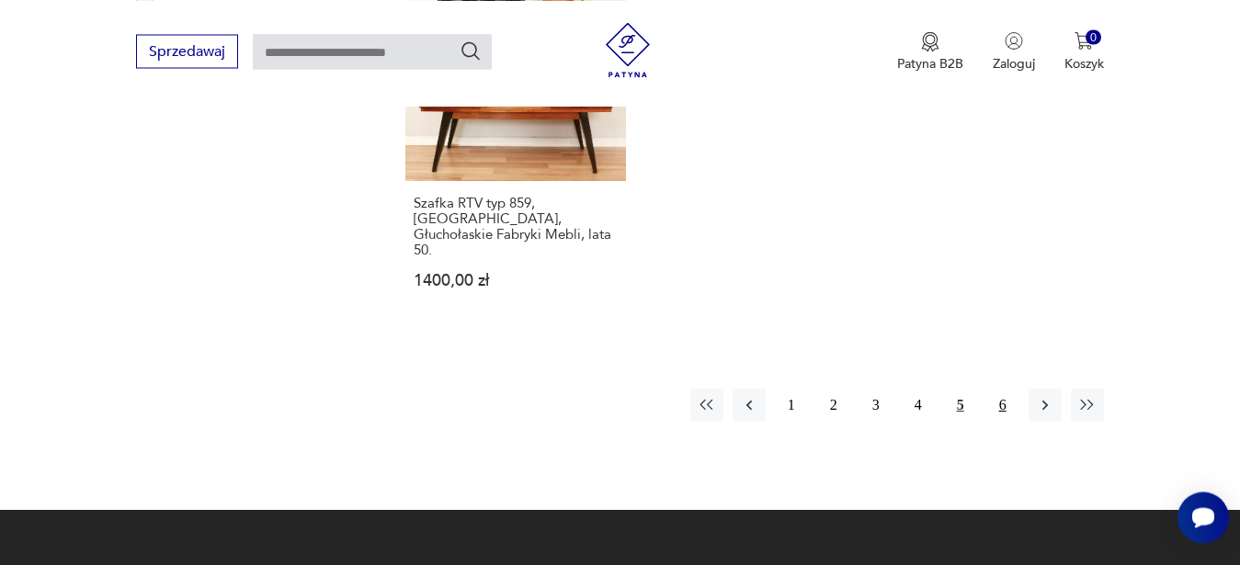
click at [1008, 389] on button "6" at bounding box center [1002, 405] width 33 height 33
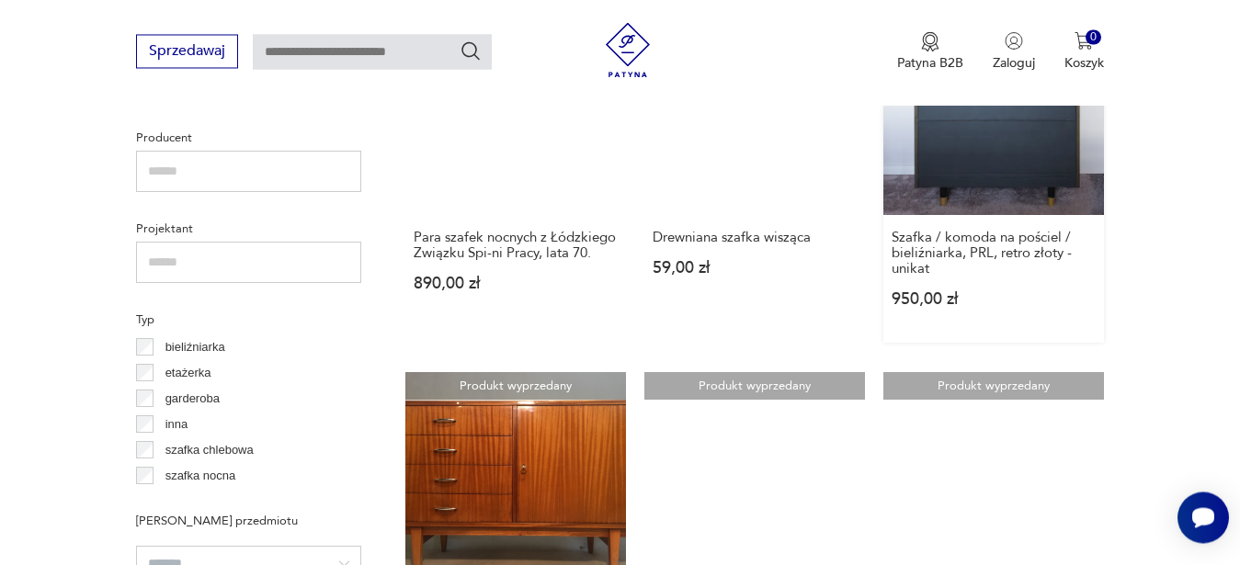
scroll to position [1427, 0]
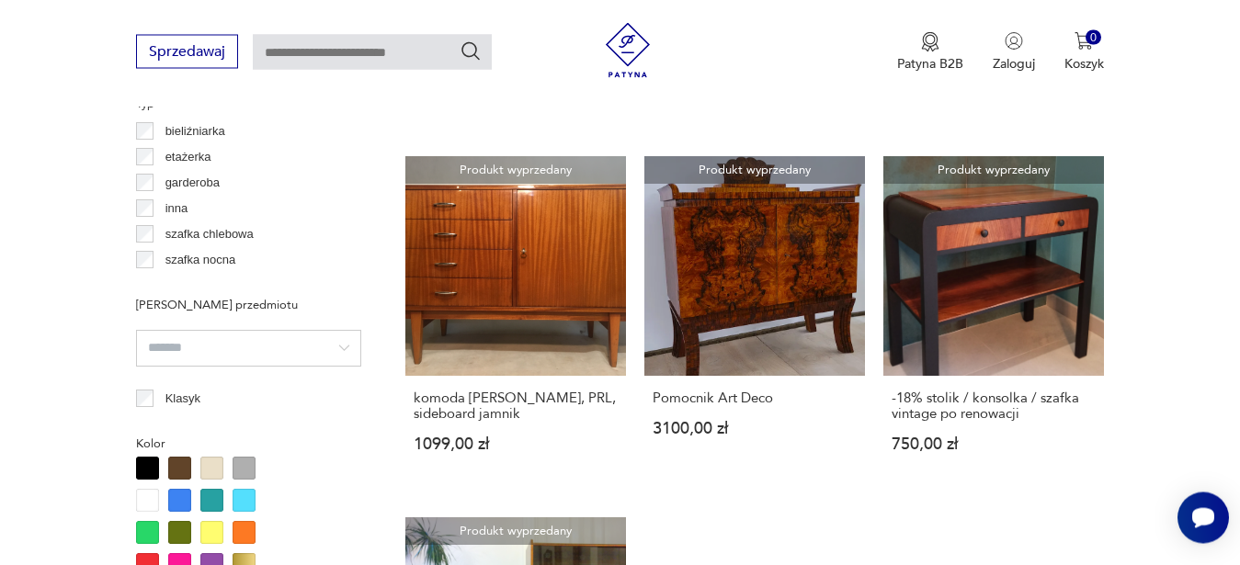
click at [210, 469] on div at bounding box center [211, 468] width 23 height 23
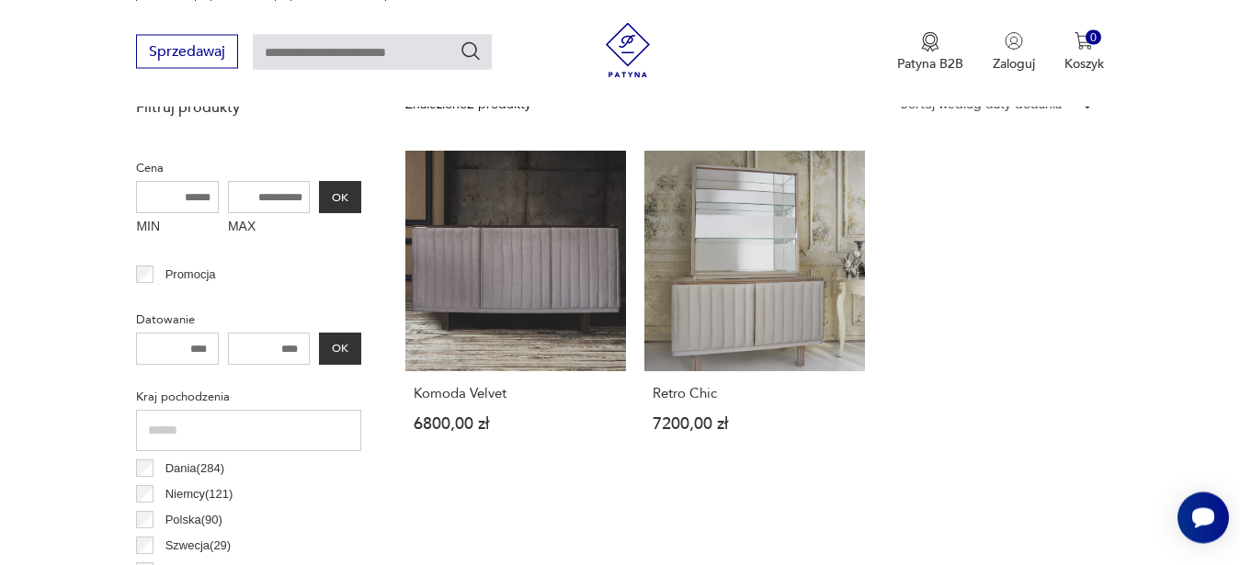
scroll to position [1052, 0]
